Goal: Task Accomplishment & Management: Use online tool/utility

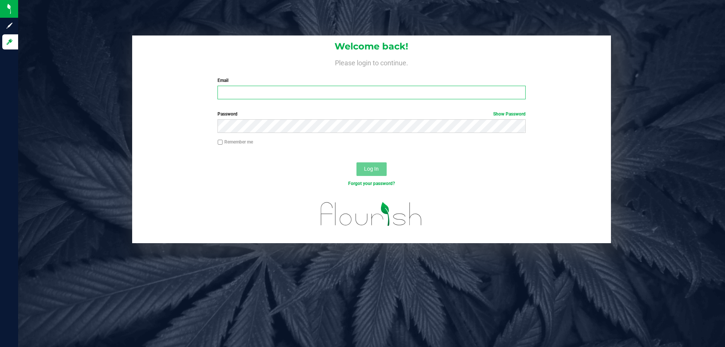
click at [233, 87] on input "Email" at bounding box center [372, 93] width 308 height 14
type input "[EMAIL_ADDRESS][DOMAIN_NAME]"
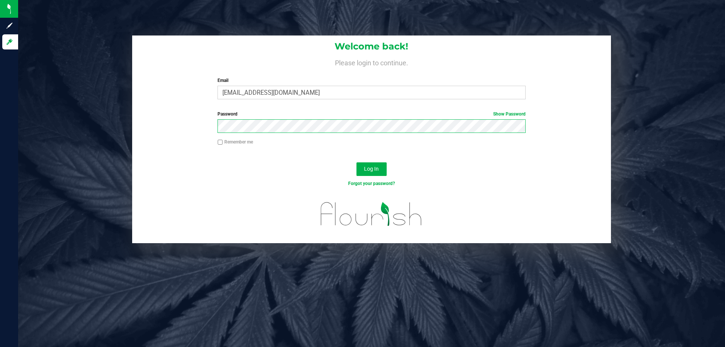
click at [357, 162] on button "Log In" at bounding box center [372, 169] width 30 height 14
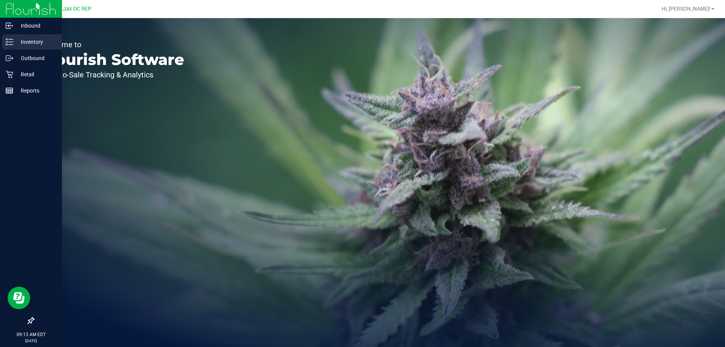
click at [28, 39] on p "Inventory" at bounding box center [35, 41] width 45 height 9
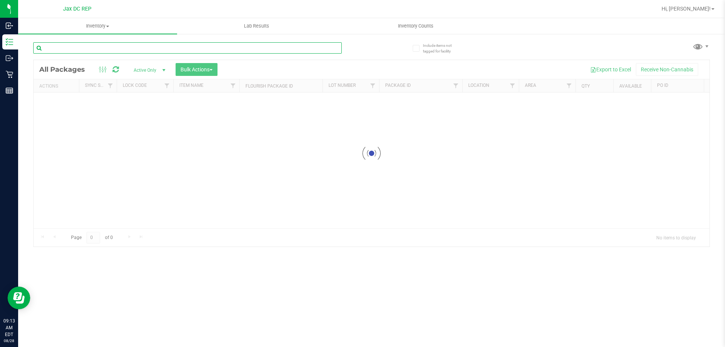
click at [85, 44] on input "text" at bounding box center [187, 47] width 309 height 11
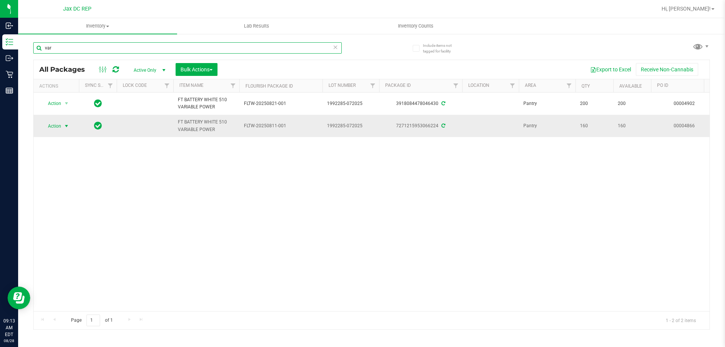
type input "var"
click at [69, 125] on span "select" at bounding box center [66, 126] width 6 height 6
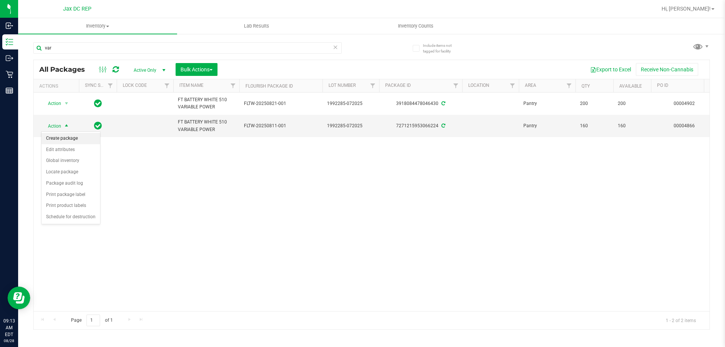
click at [75, 142] on li "Create package" at bounding box center [71, 138] width 59 height 11
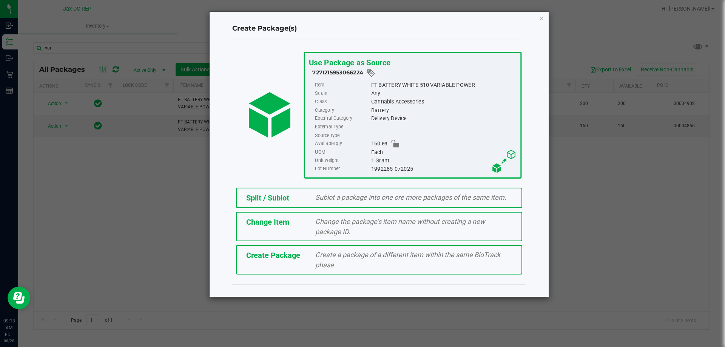
click at [378, 198] on span "Sublot a package into one ore more packages of the same item." at bounding box center [410, 197] width 191 height 8
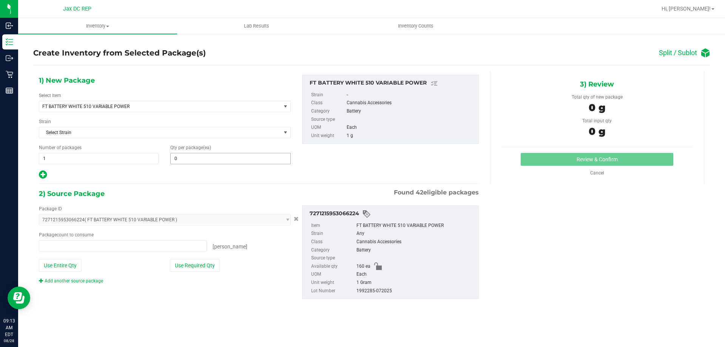
type input "0 ea"
click at [206, 162] on span at bounding box center [230, 158] width 120 height 11
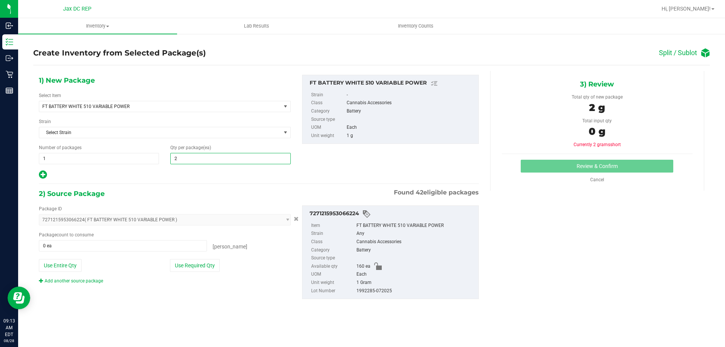
type input "20"
click at [198, 176] on div at bounding box center [165, 175] width 252 height 10
click at [46, 173] on icon at bounding box center [43, 174] width 8 height 9
type input "20"
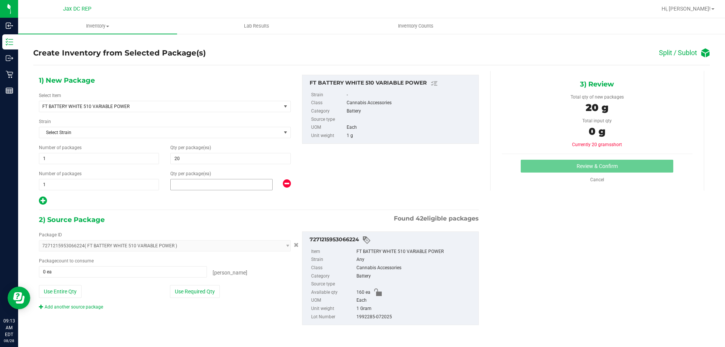
click at [206, 183] on span "2" at bounding box center [221, 184] width 102 height 11
type input "20"
drag, startPoint x: 193, startPoint y: 200, endPoint x: 157, endPoint y: 205, distance: 37.0
click at [193, 200] on div at bounding box center [165, 201] width 252 height 10
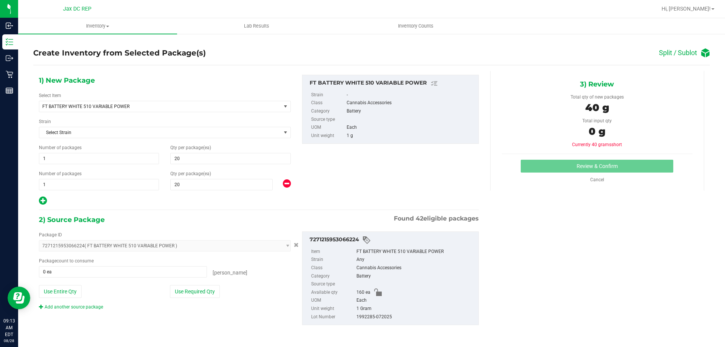
click at [39, 197] on icon at bounding box center [43, 200] width 8 height 9
type input "20"
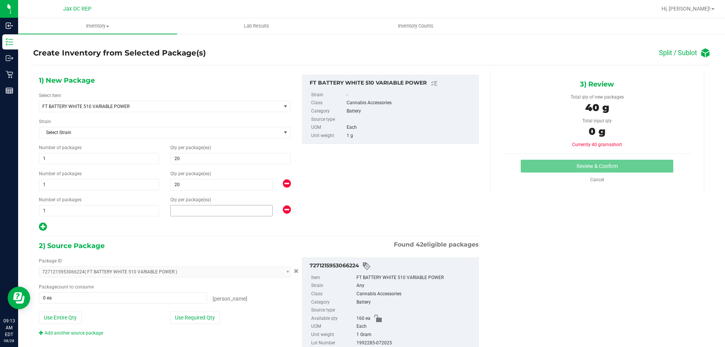
click at [193, 208] on span at bounding box center [221, 210] width 102 height 11
type input "20"
click at [185, 224] on div at bounding box center [165, 227] width 252 height 10
click at [41, 226] on icon at bounding box center [43, 226] width 8 height 9
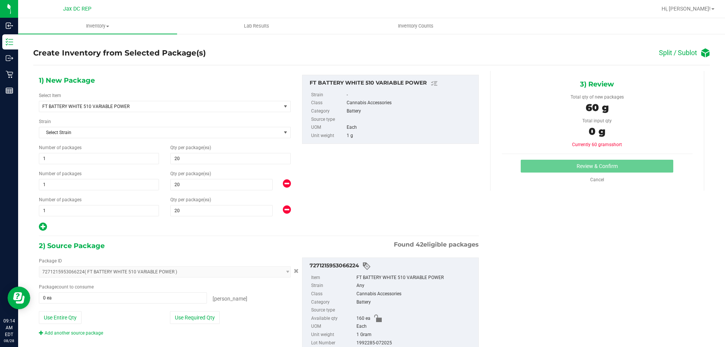
type input "20"
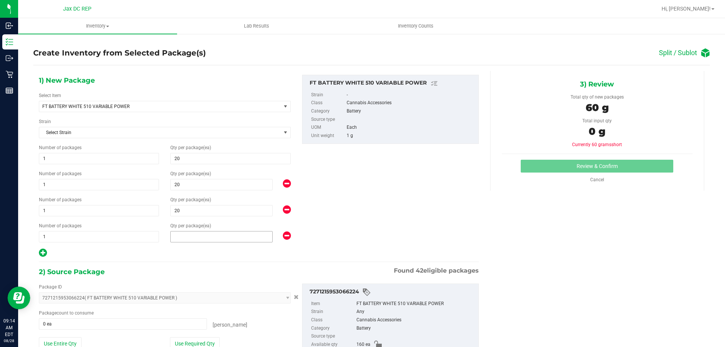
click at [187, 238] on span at bounding box center [221, 236] width 102 height 11
type input "20"
click at [187, 249] on div at bounding box center [165, 253] width 252 height 10
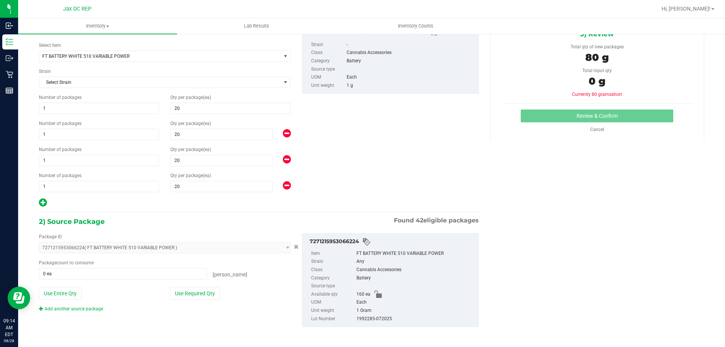
scroll to position [52, 0]
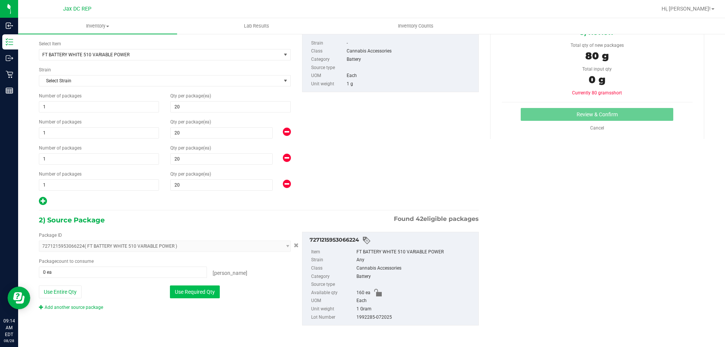
click at [214, 295] on button "Use Required Qty" at bounding box center [195, 292] width 50 height 13
type input "80 ea"
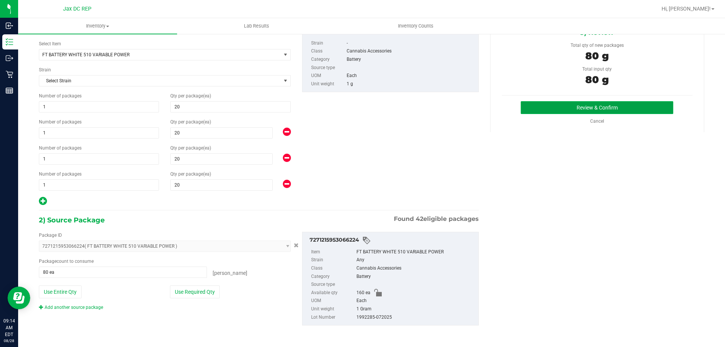
click at [581, 104] on button "Review & Confirm" at bounding box center [597, 107] width 153 height 13
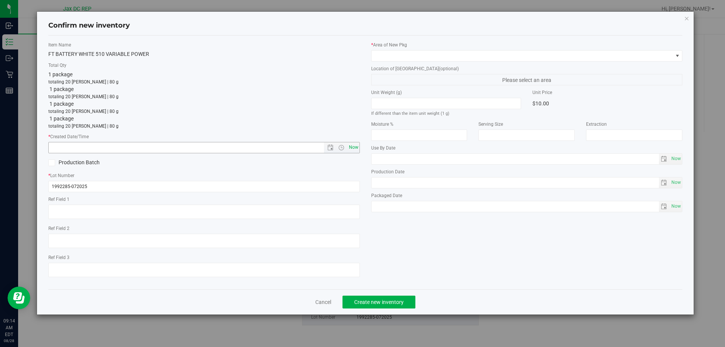
click at [355, 146] on span "Now" at bounding box center [353, 147] width 13 height 11
type input "[DATE] 9:14 AM"
click at [397, 62] on div "* Area of [GEOGRAPHIC_DATA] Location of [GEOGRAPHIC_DATA] (optional) Please sel…" at bounding box center [527, 129] width 323 height 174
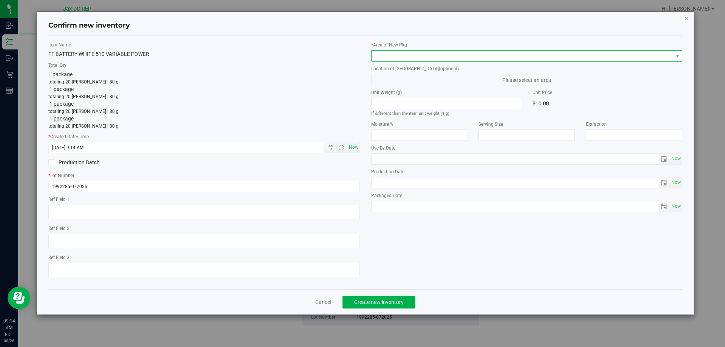
click at [394, 51] on span at bounding box center [522, 56] width 301 height 11
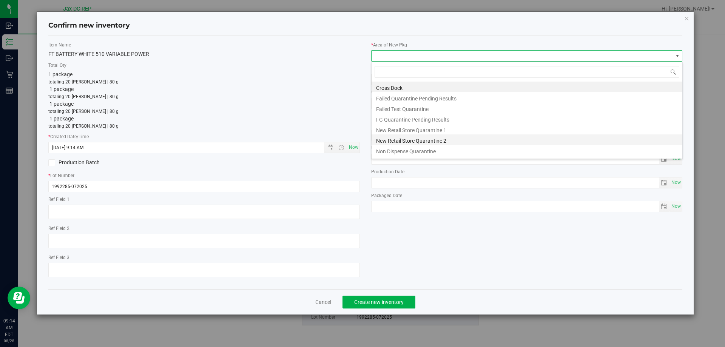
scroll to position [20, 0]
click at [389, 146] on li "Pantry" at bounding box center [527, 141] width 311 height 11
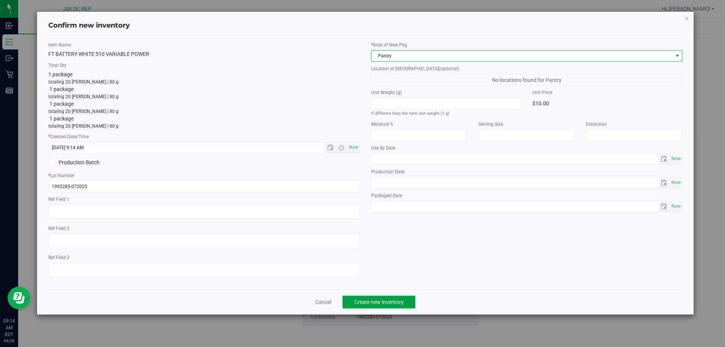
click at [372, 308] on button "Create new inventory" at bounding box center [379, 302] width 73 height 13
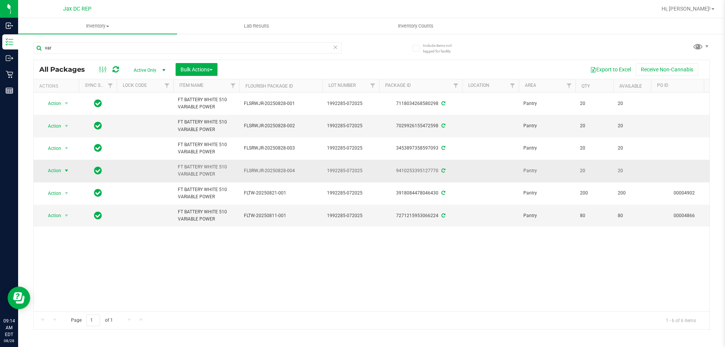
click at [65, 170] on span "select" at bounding box center [66, 171] width 6 height 6
click at [61, 237] on li "Print package label" at bounding box center [71, 239] width 59 height 11
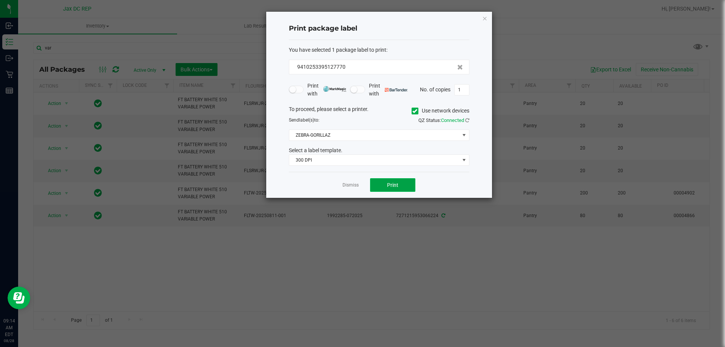
click at [415, 186] on button "Print" at bounding box center [392, 185] width 45 height 14
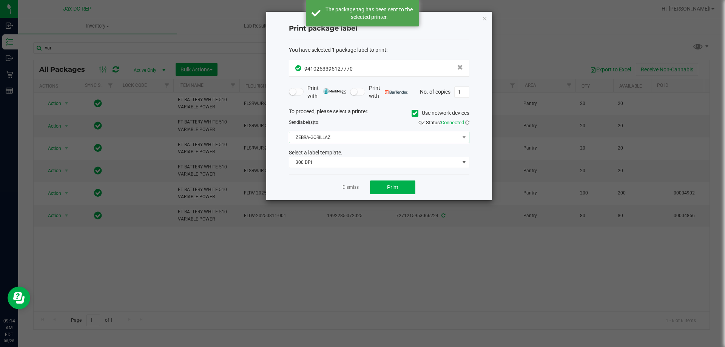
click at [459, 139] on span at bounding box center [463, 137] width 9 height 11
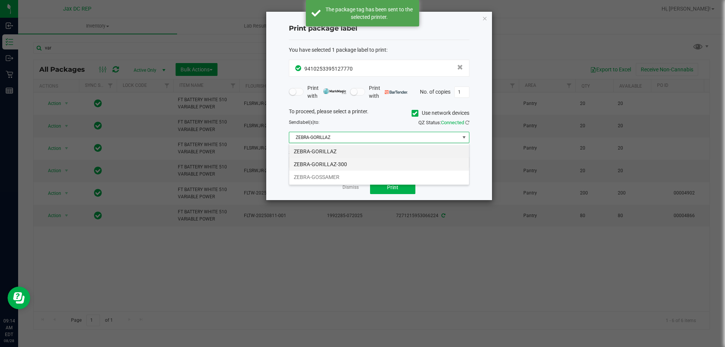
click at [333, 166] on li "ZEBRA-GORILLAZ-300" at bounding box center [379, 164] width 180 height 13
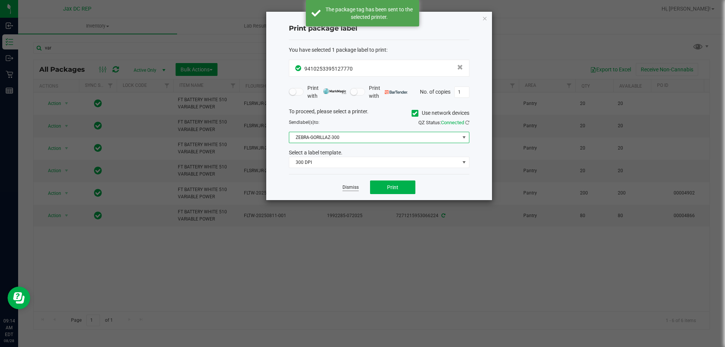
click at [346, 191] on link "Dismiss" at bounding box center [351, 187] width 16 height 6
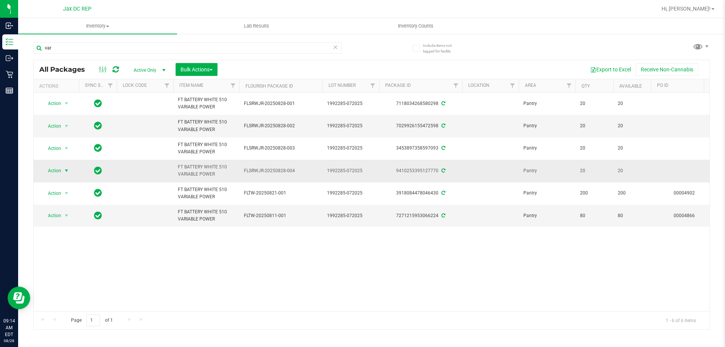
click at [69, 171] on span "select" at bounding box center [66, 171] width 6 height 6
click at [156, 263] on div "Action Action Create package Edit attributes Global inventory Locate package Pa…" at bounding box center [372, 202] width 676 height 219
click at [59, 169] on span "Action" at bounding box center [51, 170] width 20 height 11
click at [81, 241] on li "Print package label" at bounding box center [71, 239] width 59 height 11
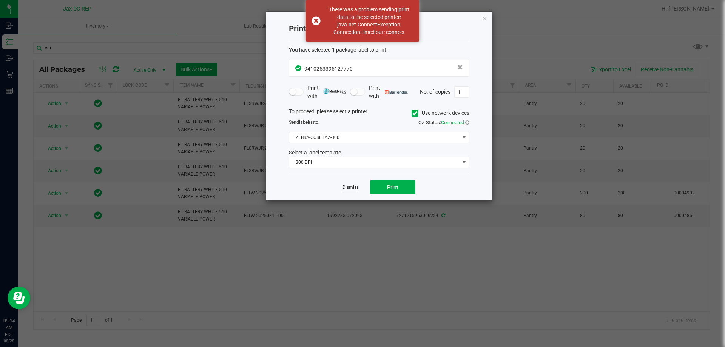
click at [347, 186] on link "Dismiss" at bounding box center [351, 187] width 16 height 6
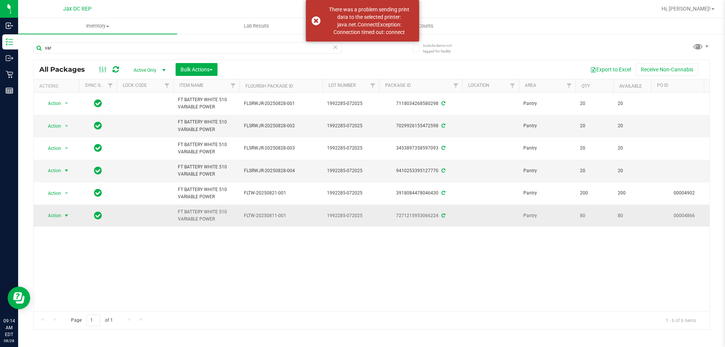
click at [56, 218] on span "Action" at bounding box center [51, 215] width 20 height 11
click at [80, 285] on li "Print package label" at bounding box center [71, 284] width 59 height 11
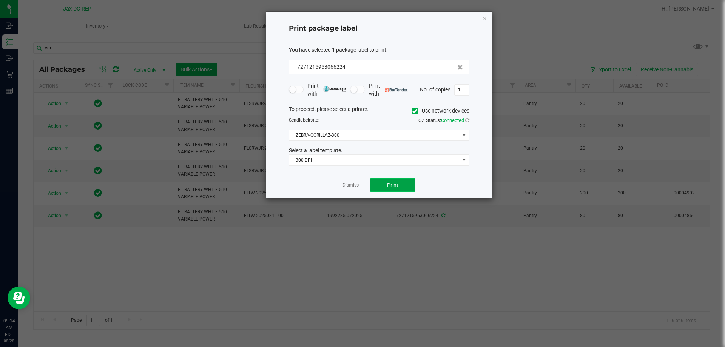
click at [384, 184] on button "Print" at bounding box center [392, 185] width 45 height 14
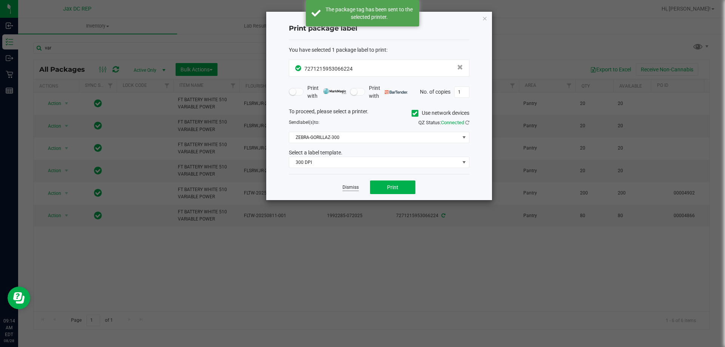
click at [354, 187] on link "Dismiss" at bounding box center [351, 187] width 16 height 6
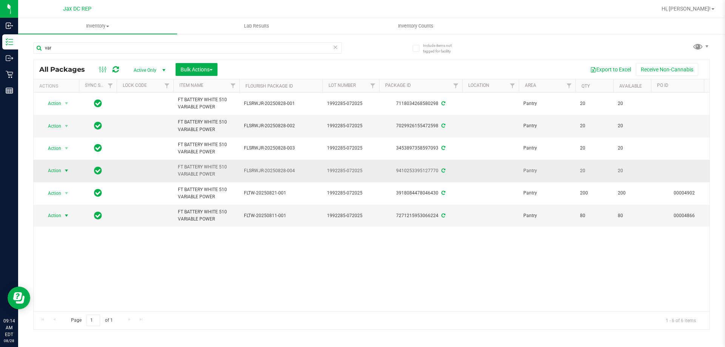
click at [65, 168] on span "select" at bounding box center [66, 171] width 6 height 6
click at [77, 240] on li "Print package label" at bounding box center [71, 239] width 59 height 11
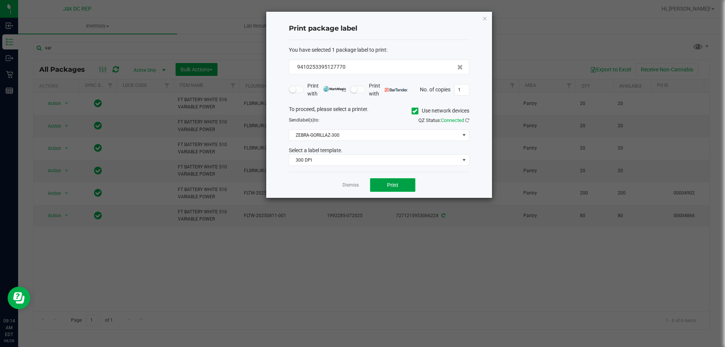
click at [403, 189] on button "Print" at bounding box center [392, 185] width 45 height 14
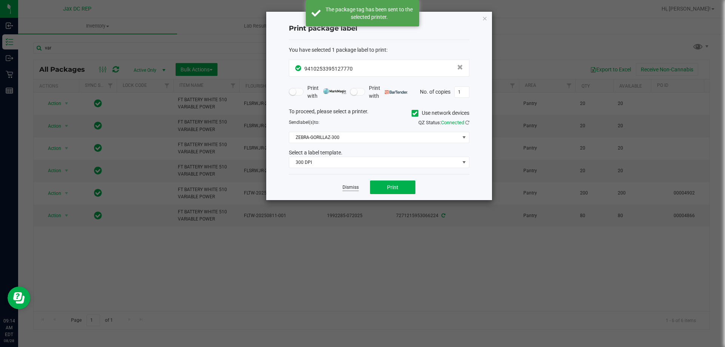
click at [349, 185] on link "Dismiss" at bounding box center [351, 187] width 16 height 6
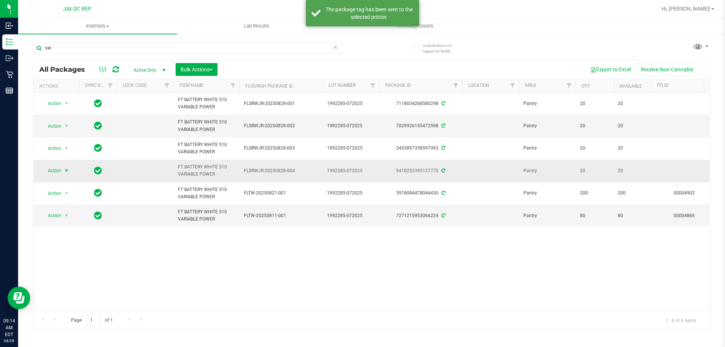
click at [61, 173] on span "Action" at bounding box center [51, 170] width 20 height 11
click at [82, 251] on li "Print product labels" at bounding box center [71, 250] width 59 height 11
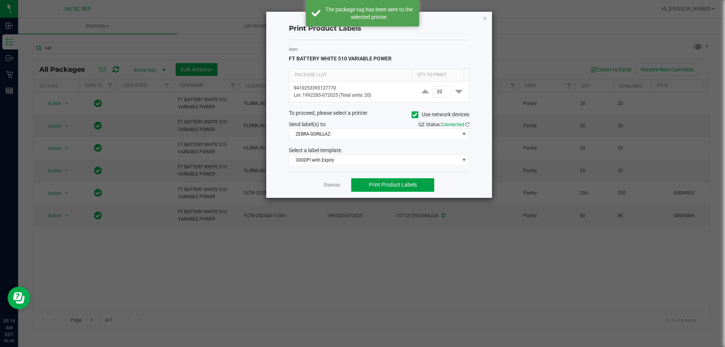
click at [405, 186] on span "Print Product Labels" at bounding box center [393, 185] width 48 height 6
click at [412, 119] on label "Use network devices" at bounding box center [441, 115] width 58 height 8
click at [0, 0] on input "Use network devices" at bounding box center [0, 0] width 0 height 0
click at [370, 133] on span at bounding box center [374, 134] width 170 height 11
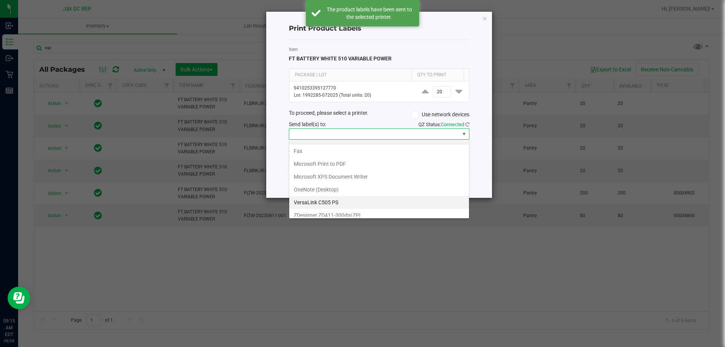
scroll to position [14, 0]
click at [323, 206] on ZPL "ZDesigner ZD411-300dpi ZPL" at bounding box center [379, 210] width 180 height 13
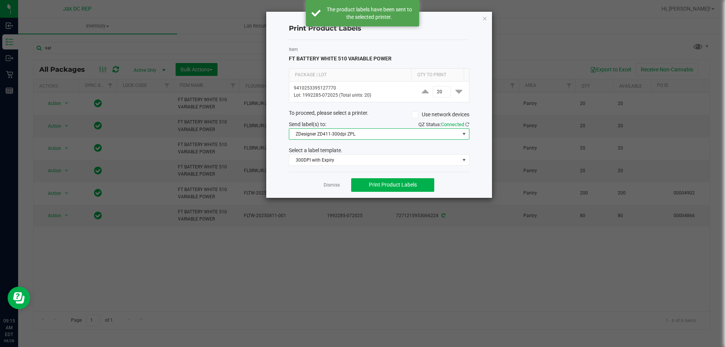
click at [406, 131] on span "ZDesigner ZD411-300dpi ZPL" at bounding box center [374, 134] width 170 height 11
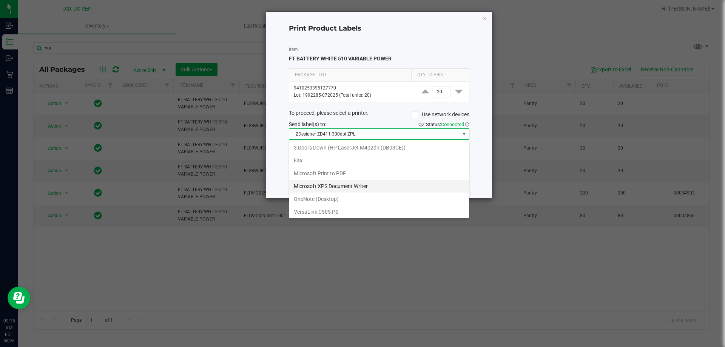
scroll to position [11, 181]
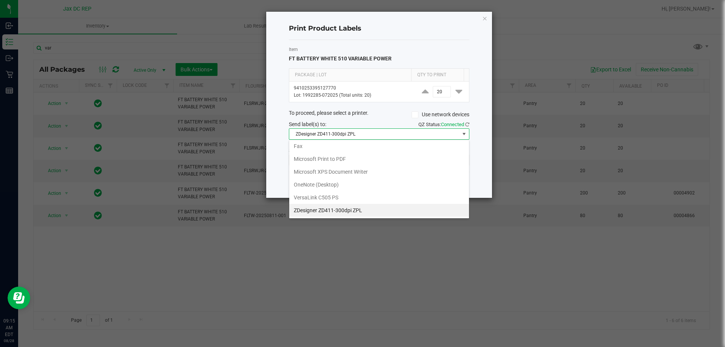
click at [368, 212] on ZPL "ZDesigner ZD411-300dpi ZPL" at bounding box center [379, 210] width 180 height 13
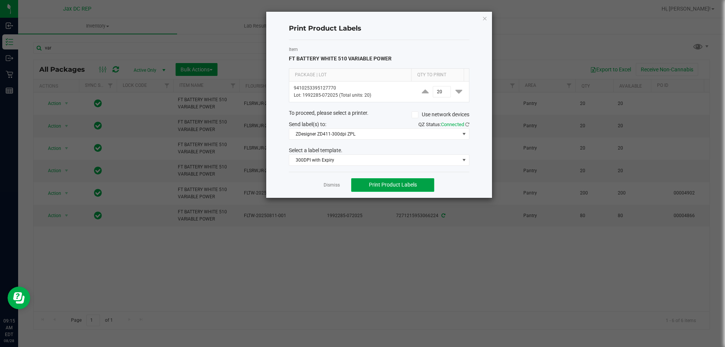
click at [384, 186] on span "Print Product Labels" at bounding box center [393, 185] width 48 height 6
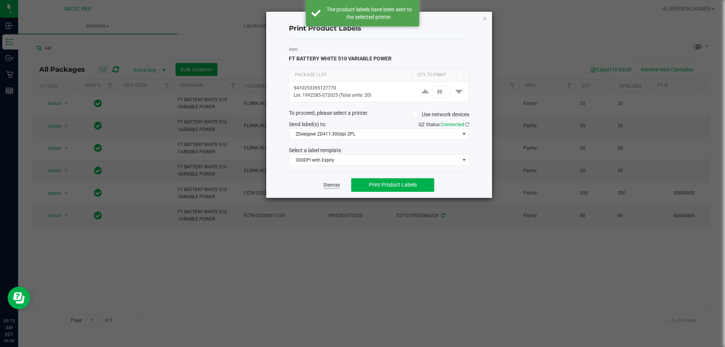
click at [329, 185] on link "Dismiss" at bounding box center [332, 185] width 16 height 6
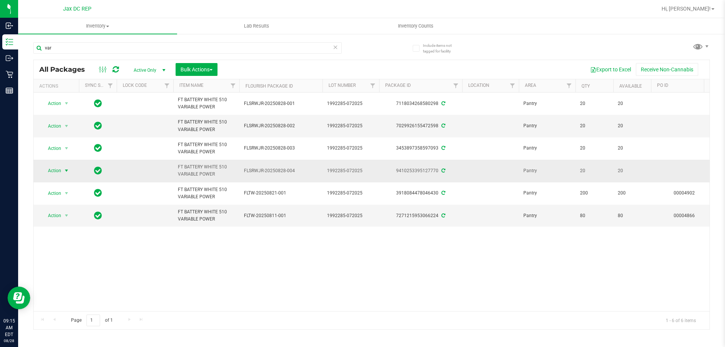
click at [68, 171] on span "select" at bounding box center [66, 171] width 6 height 6
click at [81, 248] on li "Print product labels" at bounding box center [71, 250] width 59 height 11
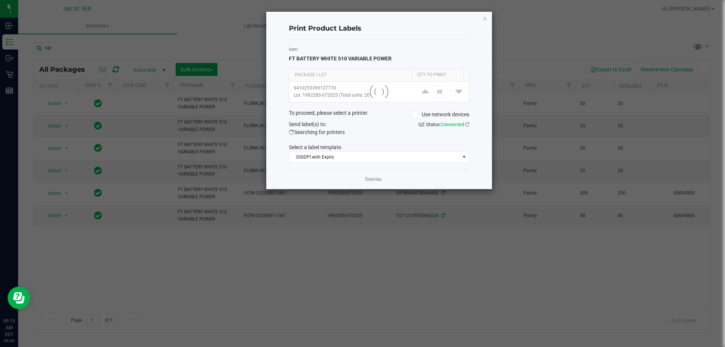
click at [372, 184] on div "Dismiss" at bounding box center [379, 179] width 181 height 20
click at [372, 179] on link "Dismiss" at bounding box center [373, 179] width 16 height 6
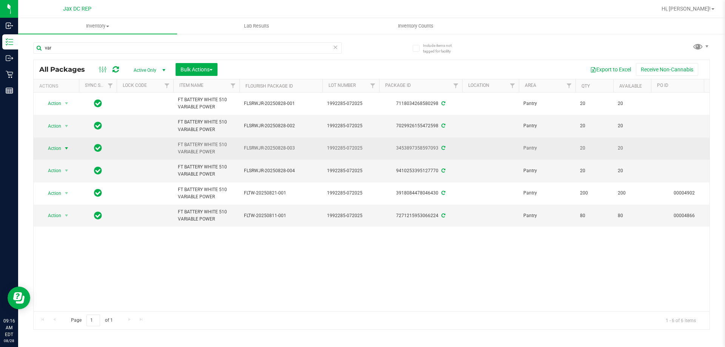
click at [58, 150] on span "Action" at bounding box center [51, 148] width 20 height 11
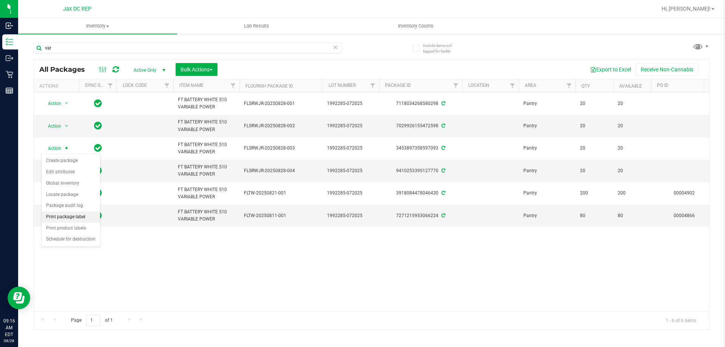
click at [81, 219] on li "Print package label" at bounding box center [71, 217] width 59 height 11
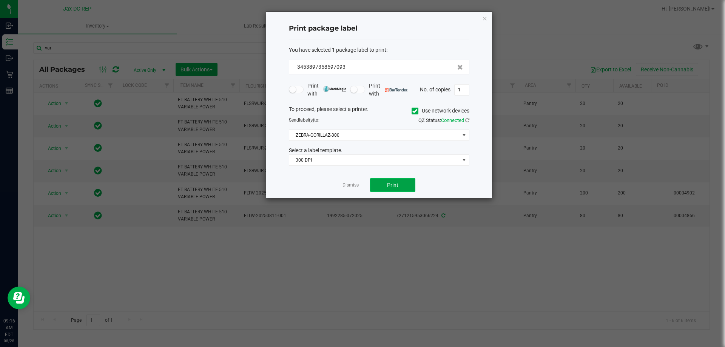
click at [389, 187] on span "Print" at bounding box center [392, 185] width 11 height 6
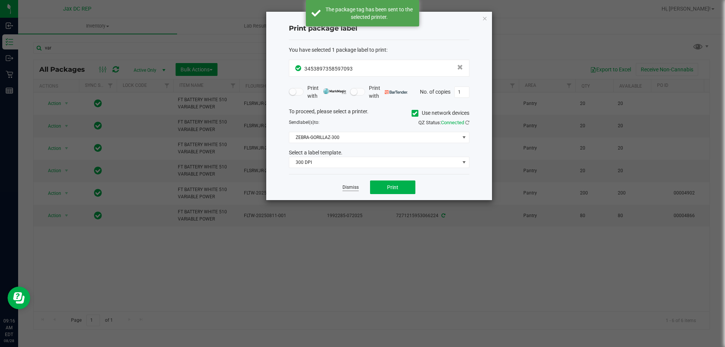
click at [352, 187] on link "Dismiss" at bounding box center [351, 187] width 16 height 6
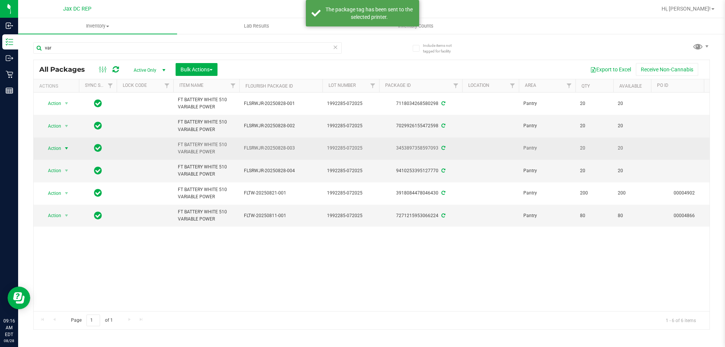
click at [67, 150] on span "select" at bounding box center [66, 148] width 6 height 6
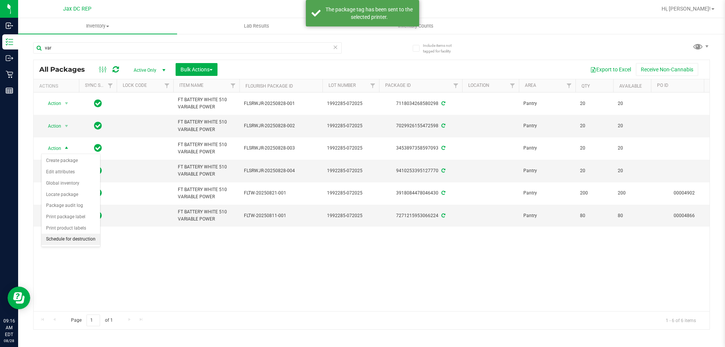
click at [81, 234] on li "Schedule for destruction" at bounding box center [71, 239] width 59 height 11
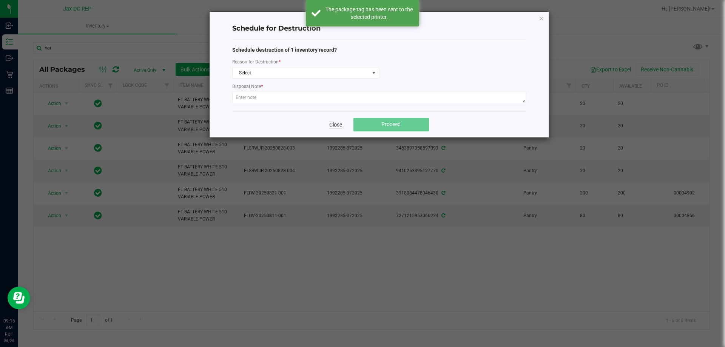
click at [332, 124] on link "Close" at bounding box center [335, 125] width 13 height 8
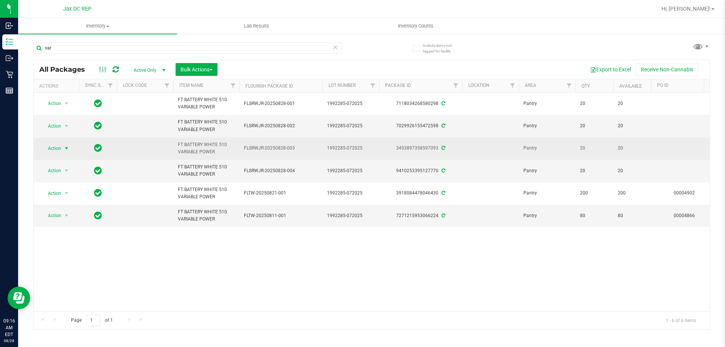
click at [71, 150] on span "select" at bounding box center [66, 148] width 9 height 11
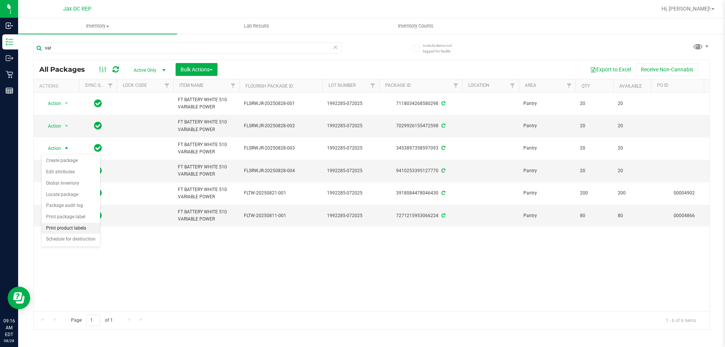
click at [68, 225] on li "Print product labels" at bounding box center [71, 228] width 59 height 11
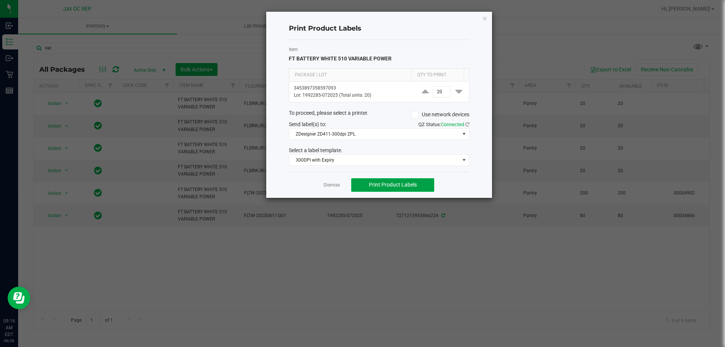
click at [370, 185] on span "Print Product Labels" at bounding box center [393, 185] width 48 height 6
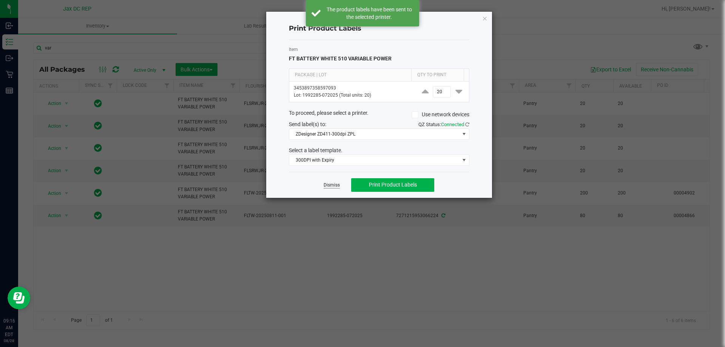
click at [330, 186] on link "Dismiss" at bounding box center [332, 185] width 16 height 6
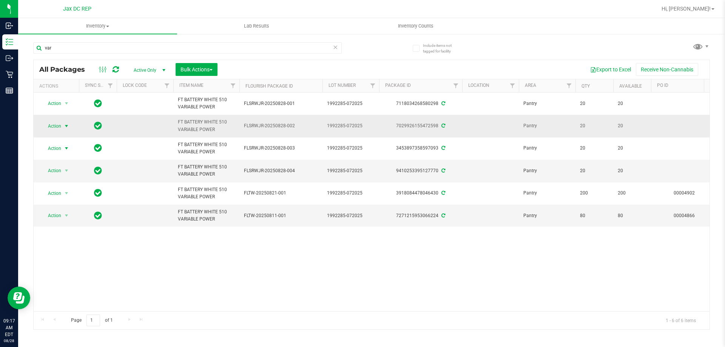
click at [61, 126] on span "Action" at bounding box center [51, 126] width 20 height 11
click at [82, 191] on li "Print package label" at bounding box center [71, 194] width 59 height 11
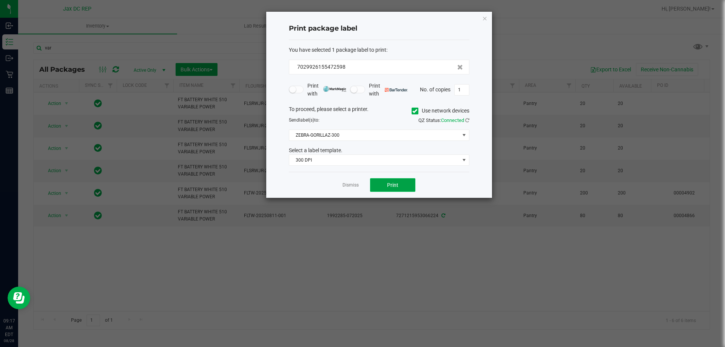
click at [377, 181] on button "Print" at bounding box center [392, 185] width 45 height 14
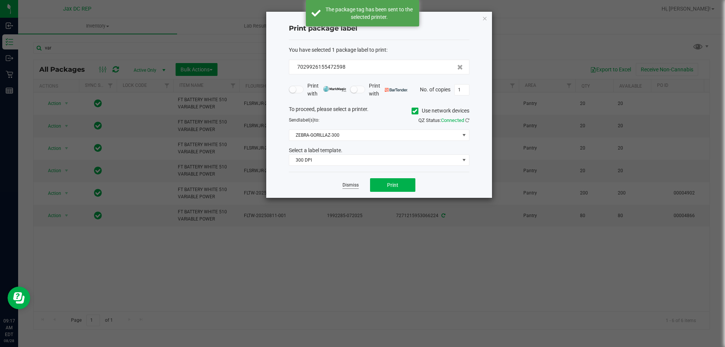
click at [353, 184] on link "Dismiss" at bounding box center [351, 185] width 16 height 6
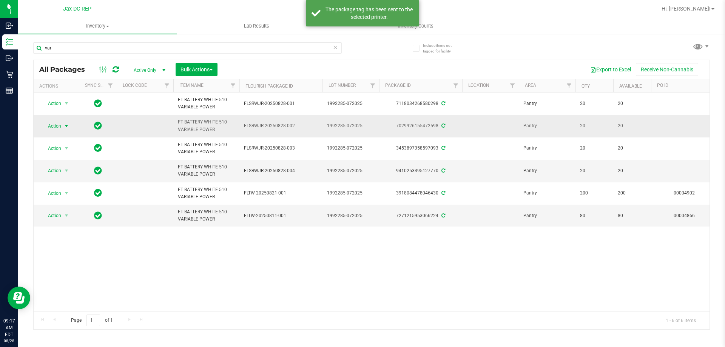
click at [66, 129] on span "select" at bounding box center [66, 126] width 9 height 11
click at [82, 204] on li "Print product labels" at bounding box center [71, 205] width 59 height 11
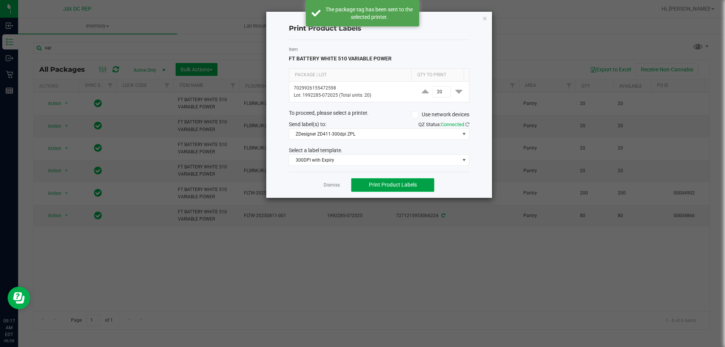
click at [377, 183] on span "Print Product Labels" at bounding box center [393, 185] width 48 height 6
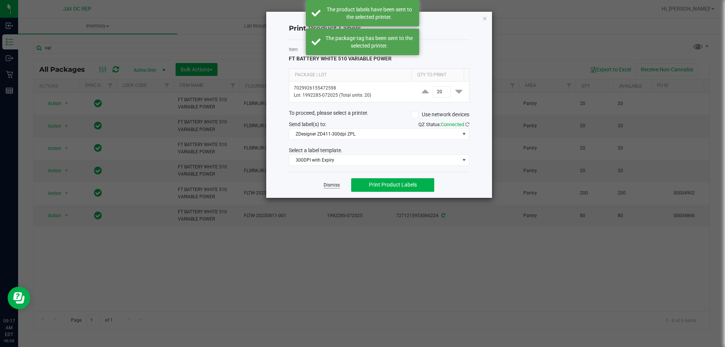
click at [331, 185] on link "Dismiss" at bounding box center [332, 185] width 16 height 6
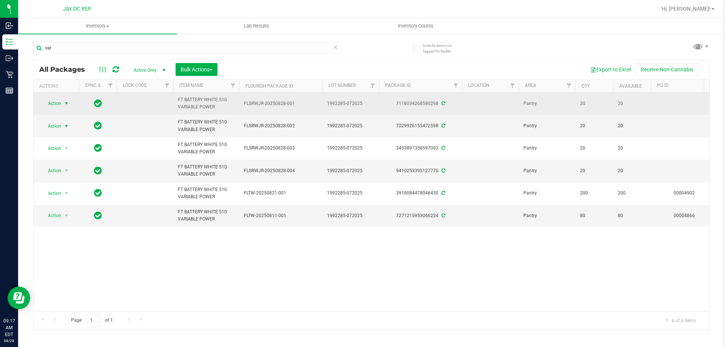
click at [62, 108] on span "select" at bounding box center [66, 103] width 9 height 11
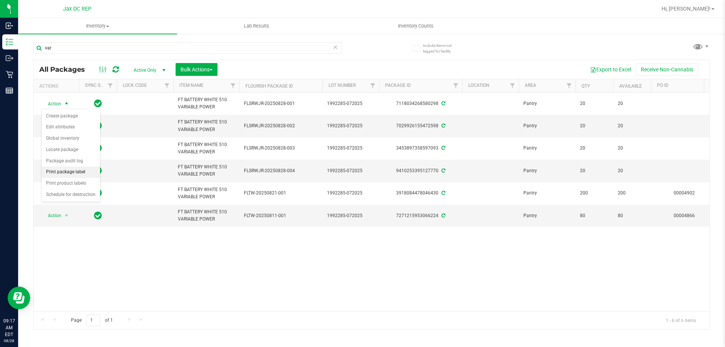
click at [79, 174] on li "Print package label" at bounding box center [71, 172] width 59 height 11
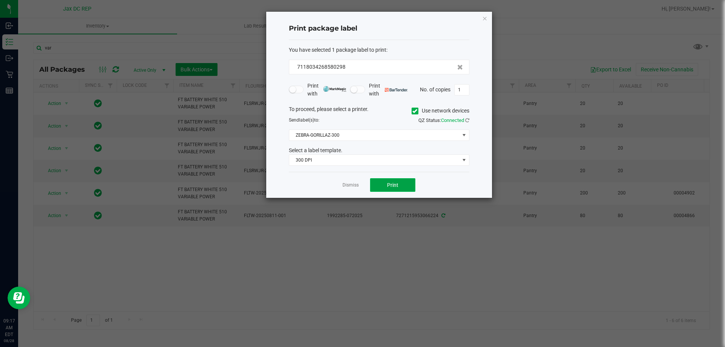
click at [409, 185] on button "Print" at bounding box center [392, 185] width 45 height 14
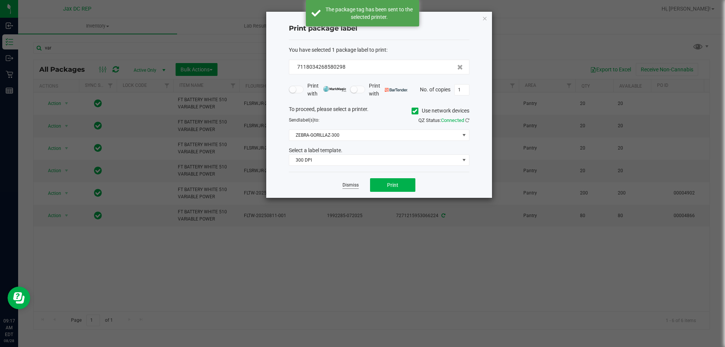
click at [358, 185] on link "Dismiss" at bounding box center [351, 185] width 16 height 6
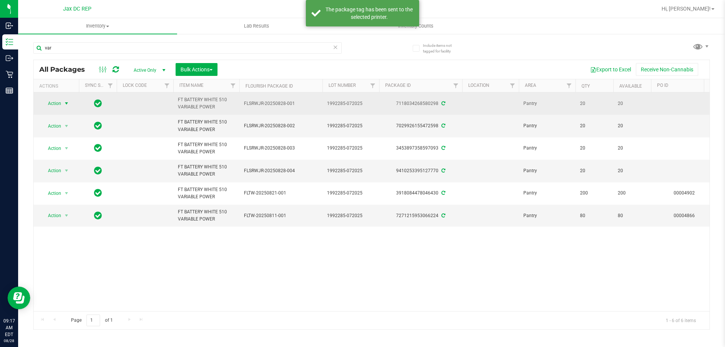
click at [70, 107] on span "select" at bounding box center [66, 103] width 9 height 11
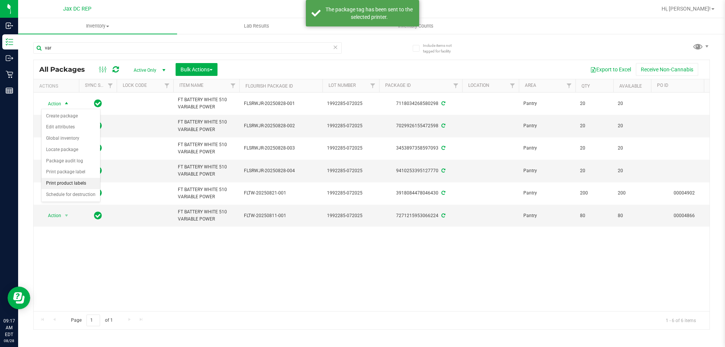
click at [83, 180] on li "Print product labels" at bounding box center [71, 183] width 59 height 11
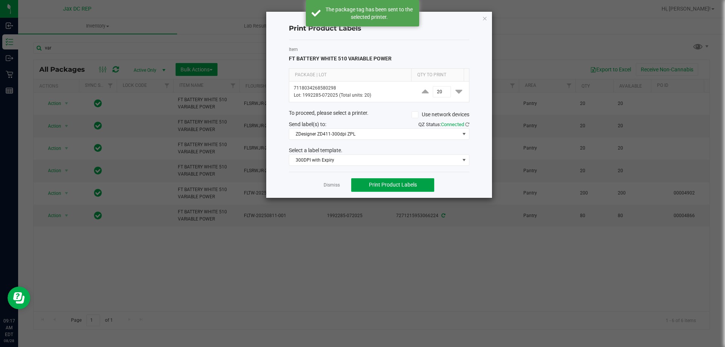
click at [390, 189] on button "Print Product Labels" at bounding box center [392, 185] width 83 height 14
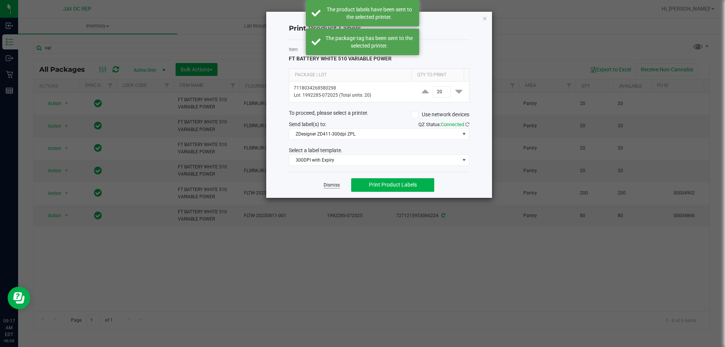
click at [336, 186] on link "Dismiss" at bounding box center [332, 185] width 16 height 6
